Goal: Transaction & Acquisition: Purchase product/service

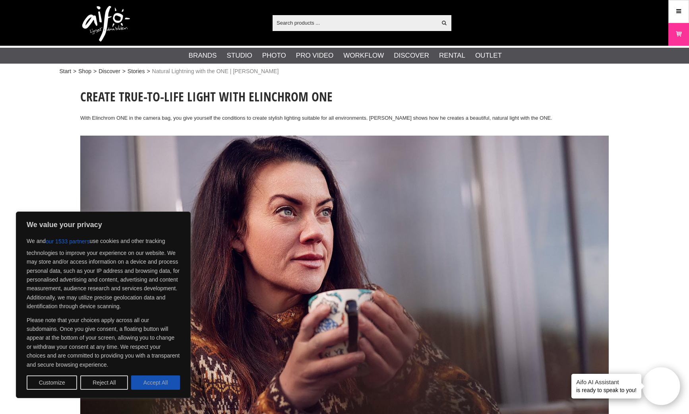
click at [159, 379] on button "Accept All" at bounding box center [155, 382] width 49 height 14
checkbox input "true"
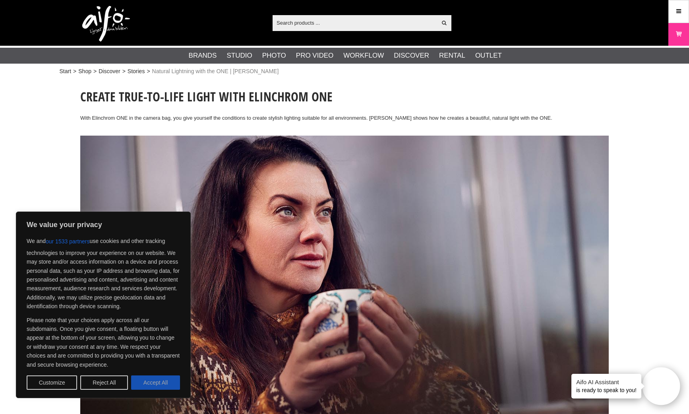
checkbox input "true"
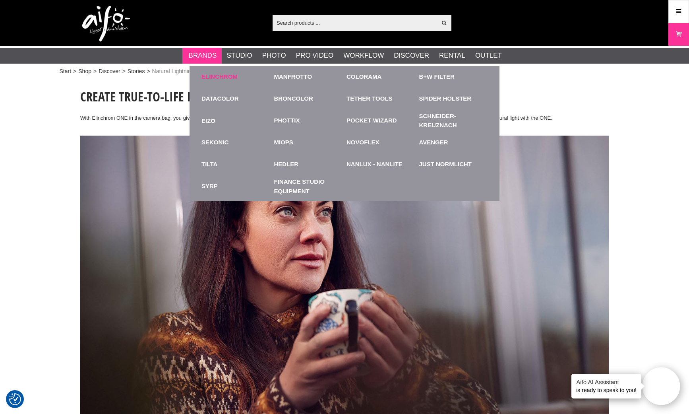
click at [211, 76] on link "Elinchrom" at bounding box center [219, 76] width 36 height 9
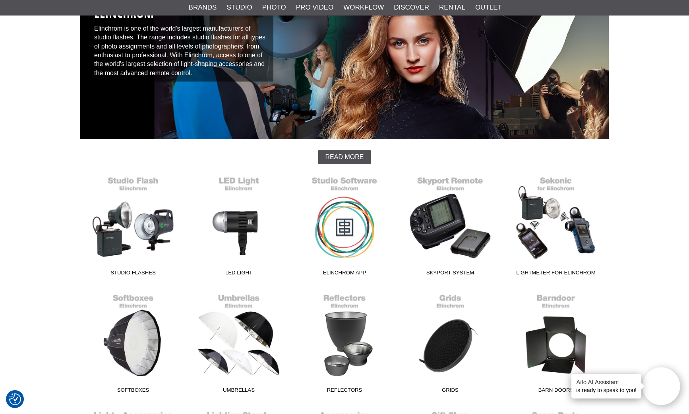
scroll to position [89, 0]
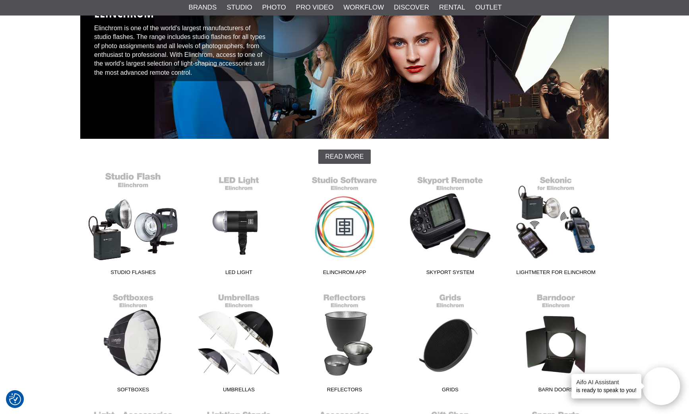
click at [137, 183] on link "Studio Flashes" at bounding box center [133, 225] width 106 height 107
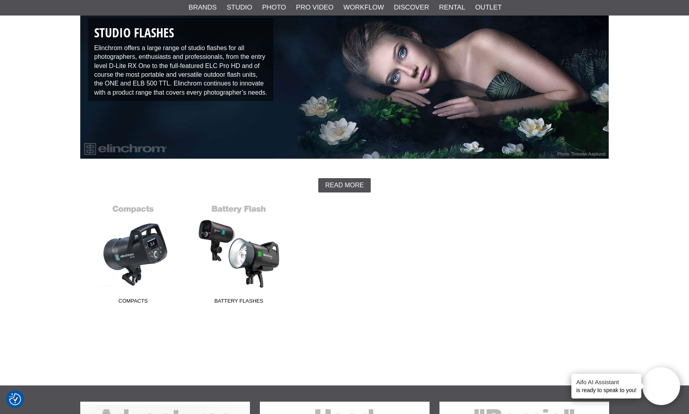
scroll to position [68, 0]
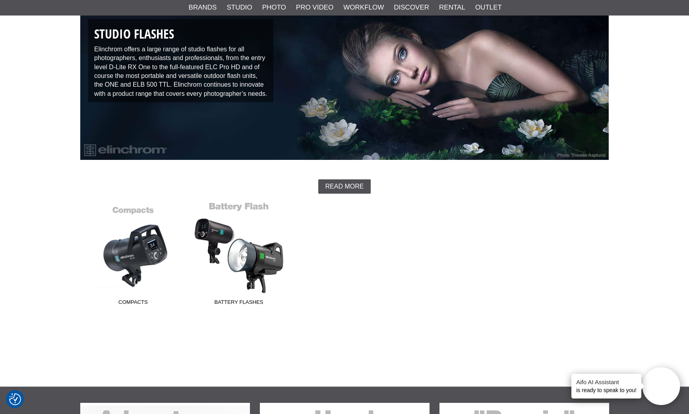
click at [256, 255] on link "Battery Flashes" at bounding box center [239, 254] width 106 height 107
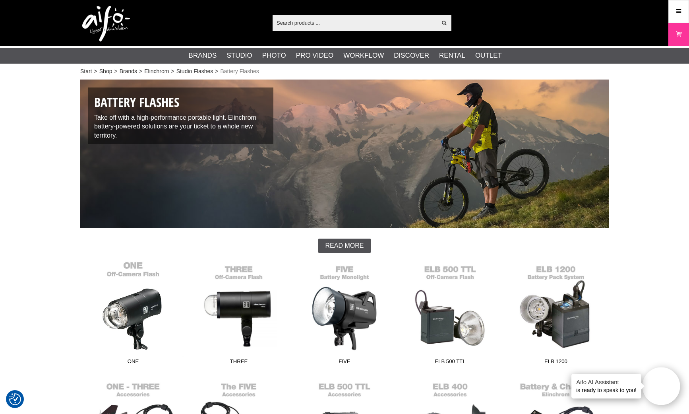
click at [123, 320] on link "ONE" at bounding box center [133, 314] width 106 height 107
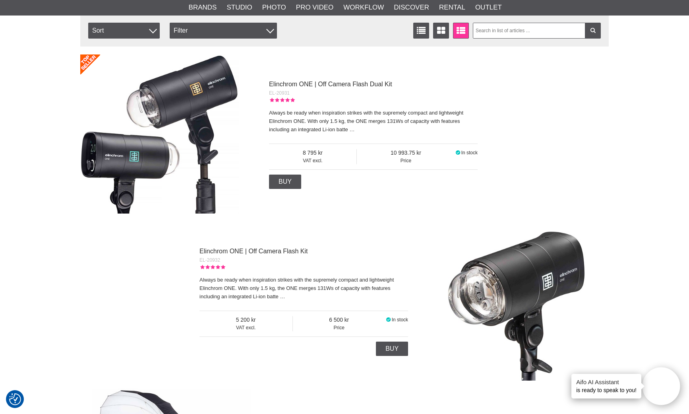
scroll to position [176, 0]
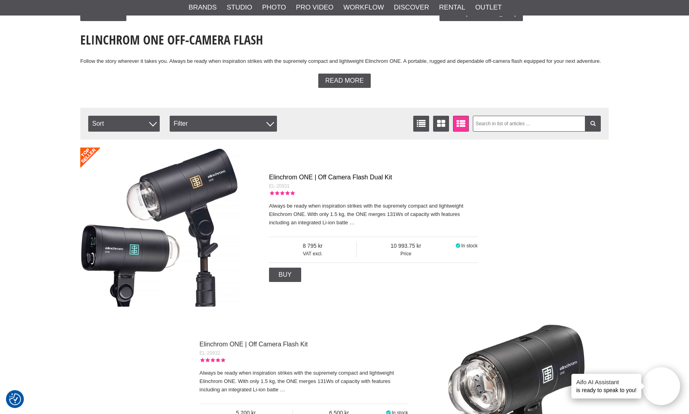
click at [269, 177] on link "Elinchrom ONE | Off Camera Flash Dual Kit" at bounding box center [330, 177] width 123 height 7
